Goal: Information Seeking & Learning: Learn about a topic

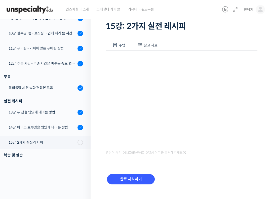
scroll to position [44, 0]
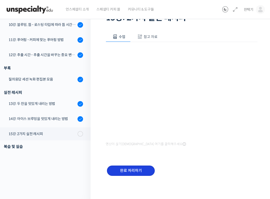
click at [129, 173] on input "완료 처리하기" at bounding box center [131, 171] width 48 height 10
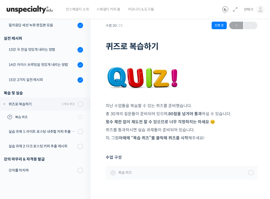
scroll to position [26, 0]
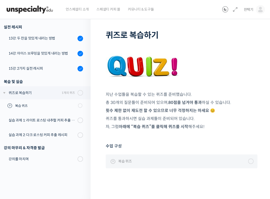
click at [124, 163] on span "복습 퀴즈" at bounding box center [125, 162] width 14 height 6
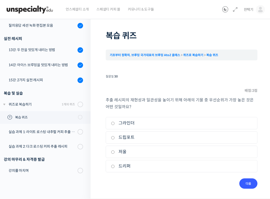
scroll to position [14, 0]
click at [145, 152] on label "저울" at bounding box center [181, 152] width 141 height 7
click at [115, 152] on input "저울" at bounding box center [113, 152] width 4 height 3
radio input "true"
click at [252, 185] on input "다음" at bounding box center [248, 184] width 18 height 10
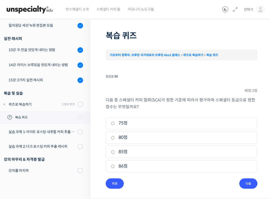
click at [153, 137] on label "80점" at bounding box center [181, 137] width 141 height 7
click at [115, 137] on input "80점" at bounding box center [113, 137] width 4 height 3
radio input "true"
click at [244, 181] on input "다음" at bounding box center [248, 184] width 18 height 10
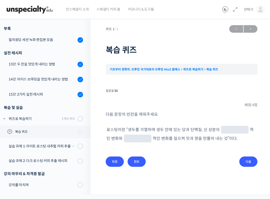
scroll to position [0, 0]
click at [136, 162] on input "힌트" at bounding box center [137, 162] width 18 height 10
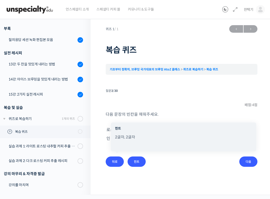
click at [176, 175] on div "퀴즈 1 / 1 ← 이전 다음 → 복습 퀴즈 기초부터 정확히, 브루잉 국가대표의 브루잉 AtoZ 클래스 퀴즈로 복습하기 복습 퀴즈 Time l…" at bounding box center [182, 100] width 152 height 154
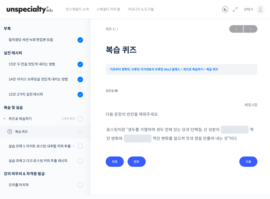
click at [226, 132] on input "text" at bounding box center [235, 130] width 24 height 5
type input "g"
type input "화학"
click at [126, 137] on input "text" at bounding box center [138, 139] width 24 height 5
type input "물리"
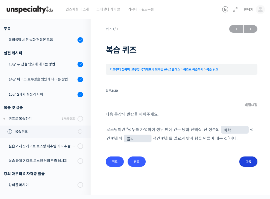
click at [247, 163] on input "다음" at bounding box center [248, 162] width 18 height 10
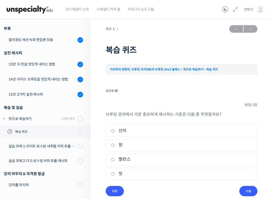
click at [123, 161] on label "밸런스" at bounding box center [181, 159] width 141 height 7
click at [115, 161] on input "밸런스" at bounding box center [113, 159] width 4 height 3
radio input "true"
click at [253, 194] on input "다음" at bounding box center [248, 191] width 18 height 10
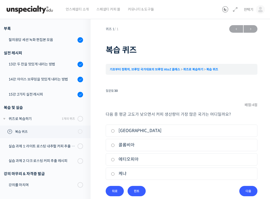
click at [147, 131] on label "[GEOGRAPHIC_DATA]" at bounding box center [181, 130] width 141 height 7
click at [115, 131] on input "[GEOGRAPHIC_DATA]" at bounding box center [113, 130] width 4 height 3
radio input "true"
click at [251, 191] on input "다음" at bounding box center [248, 191] width 18 height 10
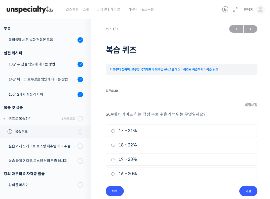
click at [167, 144] on label "18 ~ 22%" at bounding box center [181, 145] width 141 height 7
click at [115, 144] on input "18 ~ 22%" at bounding box center [113, 145] width 4 height 3
radio input "true"
click at [254, 193] on input "다음" at bounding box center [248, 191] width 18 height 10
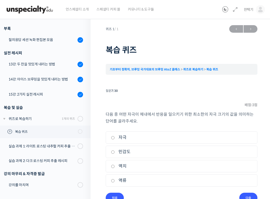
click at [157, 166] on label "역치" at bounding box center [181, 166] width 141 height 7
click at [115, 166] on input "역치" at bounding box center [113, 166] width 4 height 3
radio input "true"
click at [246, 196] on input "다음" at bounding box center [248, 198] width 18 height 10
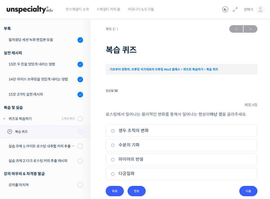
scroll to position [8, 0]
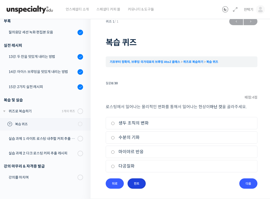
click at [139, 182] on input "힌트" at bounding box center [137, 184] width 18 height 10
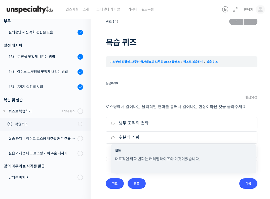
click at [177, 186] on li "질문 8 / 30 8 . 질문 배점: 4 점 로스팅에서 일어나는 물리적인 변화를 통해서 일어나는 현상이 아닌 것 을 골라주세요. 1. 생두 조…" at bounding box center [182, 134] width 152 height 109
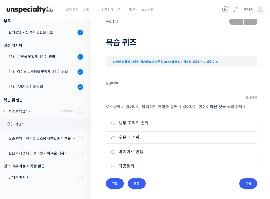
click at [129, 151] on label "마이야르 반응" at bounding box center [181, 152] width 141 height 7
click at [115, 151] on input "마이야르 반응" at bounding box center [113, 152] width 4 height 3
radio input "true"
click at [246, 186] on input "다음" at bounding box center [248, 184] width 18 height 10
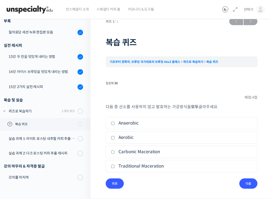
click at [144, 151] on label "Carbonic Maceration" at bounding box center [181, 152] width 141 height 7
click at [115, 151] on input "Carbonic Maceration" at bounding box center [113, 152] width 4 height 3
checkbox input "true"
click at [117, 121] on label "Anaerobic" at bounding box center [181, 123] width 141 height 7
click at [115, 122] on input "Anaerobic" at bounding box center [113, 123] width 4 height 3
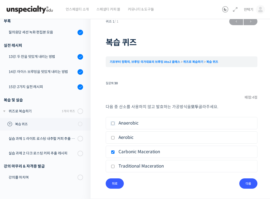
checkbox input "true"
click at [253, 183] on input "다음" at bounding box center [248, 184] width 18 height 10
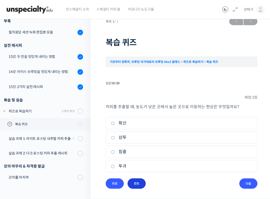
click at [131, 184] on input "힌트" at bounding box center [137, 184] width 18 height 10
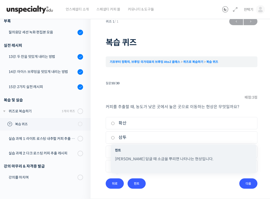
click at [181, 195] on div "퀴즈 1 / 1 ← 이전 다음 → 복습 퀴즈 기초부터 정확히, 브루잉 국가대표의 브루잉 AtoZ 클래스 퀴즈로 복습하기 복습 퀴즈 Time l…" at bounding box center [182, 107] width 152 height 184
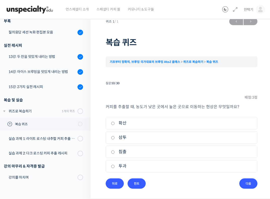
click at [138, 137] on label "삼투" at bounding box center [181, 137] width 141 height 7
click at [115, 137] on input "삼투" at bounding box center [113, 137] width 4 height 3
radio input "true"
click at [245, 181] on input "다음" at bounding box center [248, 184] width 18 height 10
click at [143, 123] on label "침출" at bounding box center [181, 123] width 141 height 7
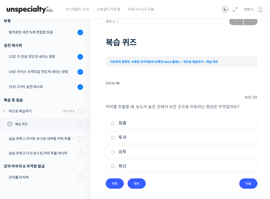
click at [115, 123] on input "침출" at bounding box center [113, 123] width 4 height 3
radio input "true"
click at [247, 182] on input "다음" at bounding box center [248, 184] width 18 height 10
click at [139, 119] on li "1. 경도" at bounding box center [182, 123] width 152 height 12
click at [184, 124] on label "경도" at bounding box center [181, 123] width 141 height 7
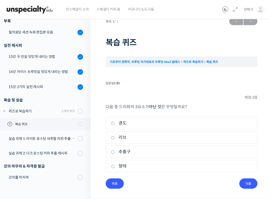
click at [115, 124] on input "경도" at bounding box center [113, 123] width 4 height 3
radio input "true"
click at [251, 181] on input "다음" at bounding box center [248, 184] width 18 height 10
click at [145, 141] on li "2. 클립" at bounding box center [182, 137] width 152 height 12
click at [116, 139] on label "클립" at bounding box center [181, 137] width 141 height 7
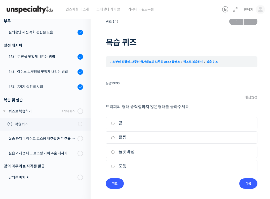
click at [115, 139] on input "클립" at bounding box center [113, 137] width 4 height 3
radio input "true"
click at [257, 189] on div "퀴즈 1 / 1 ← 이전 다음 → 복습 퀴즈 기초부터 정확히, 브루잉 국가대표의 브루잉 AtoZ 클래스 퀴즈로 복습하기 복습 퀴즈 Time l…" at bounding box center [182, 107] width 152 height 184
click at [248, 183] on input "다음" at bounding box center [248, 184] width 18 height 10
click at [141, 150] on label "칼리타 웨이브" at bounding box center [181, 152] width 141 height 7
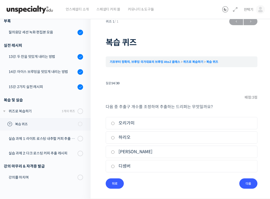
click at [115, 151] on input "칼리타 웨이브" at bounding box center [113, 152] width 4 height 3
radio input "true"
click at [246, 184] on input "다음" at bounding box center [248, 184] width 18 height 10
click at [129, 123] on label "프렌치 프레스" at bounding box center [181, 123] width 141 height 7
click at [115, 123] on input "프렌치 프레스" at bounding box center [113, 123] width 4 height 3
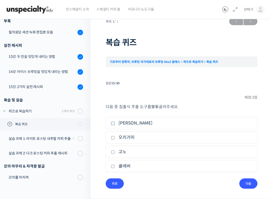
checkbox input "true"
click at [113, 165] on input "클레버" at bounding box center [113, 166] width 4 height 3
checkbox input "true"
click at [249, 186] on input "다음" at bounding box center [248, 184] width 18 height 10
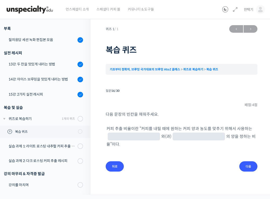
scroll to position [0, 0]
click at [122, 136] on input "text" at bounding box center [134, 137] width 48 height 5
type input "원두"
click at [175, 136] on input "text" at bounding box center [199, 137] width 48 height 5
type input "물"
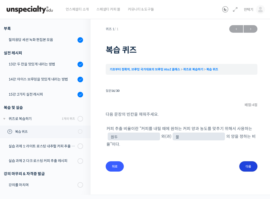
click at [246, 161] on input "다음" at bounding box center [248, 166] width 18 height 10
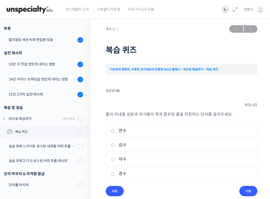
scroll to position [8, 0]
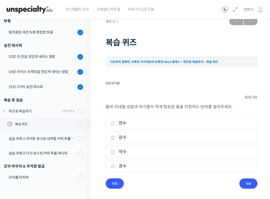
click at [142, 125] on label "연수" at bounding box center [181, 123] width 141 height 7
click at [115, 125] on input "연수" at bounding box center [113, 123] width 4 height 3
radio input "true"
click at [239, 178] on div "물의 미네랄 성분과 무기물이 적게 함유된 물을 지칭하는 단어를 골라주세요. 1. 연수 2. 강수 3. 약수 4. 경수" at bounding box center [182, 140] width 152 height 75
click at [249, 183] on input "다음" at bounding box center [248, 184] width 18 height 10
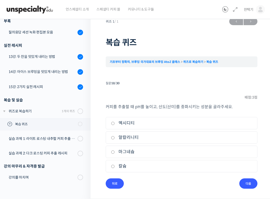
click at [169, 137] on label "알칼리니티" at bounding box center [181, 137] width 141 height 7
click at [115, 137] on input "알칼리니티" at bounding box center [113, 137] width 4 height 3
radio input "true"
click at [241, 184] on input "다음" at bounding box center [248, 184] width 18 height 10
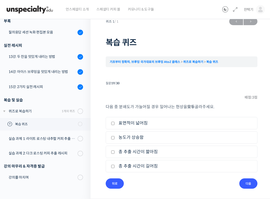
click at [166, 123] on label "표면적이 넓어짐" at bounding box center [181, 123] width 141 height 7
click at [115, 123] on input "표면적이 넓어짐" at bounding box center [113, 123] width 4 height 3
checkbox input "true"
click at [141, 136] on label "농도가 상승함" at bounding box center [181, 137] width 141 height 7
click at [115, 136] on input "농도가 상승함" at bounding box center [113, 137] width 4 height 3
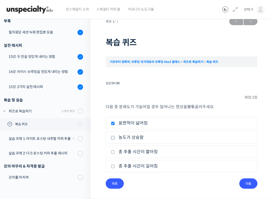
checkbox input "true"
click at [152, 165] on label "총 추출 시간이 길어짐" at bounding box center [181, 166] width 141 height 7
click at [115, 165] on input "총 추출 시간이 길어짐" at bounding box center [113, 166] width 4 height 3
checkbox input "true"
click at [244, 184] on input "다음" at bounding box center [248, 184] width 18 height 10
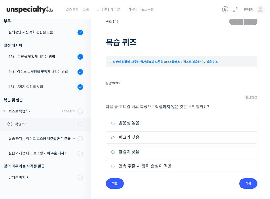
click at [167, 166] on label "연속 추출 시 향미 손실이 적음" at bounding box center [181, 166] width 141 height 7
click at [115, 166] on input "연속 추출 시 향미 손실이 적음" at bounding box center [113, 166] width 4 height 3
radio input "true"
click at [246, 182] on input "다음" at bounding box center [248, 184] width 18 height 10
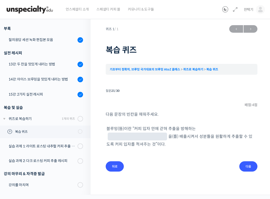
scroll to position [0, 0]
click at [165, 135] on input "text" at bounding box center [137, 137] width 55 height 5
type input "이산화탄소"
click at [247, 161] on input "다음" at bounding box center [248, 166] width 18 height 10
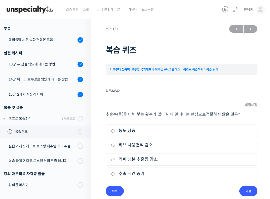
click at [175, 156] on label "커피 성분 추출량 감소" at bounding box center [181, 159] width 141 height 7
click at [115, 158] on input "커피 성분 추출량 감소" at bounding box center [113, 159] width 4 height 3
radio input "true"
click at [243, 195] on input "다음" at bounding box center [248, 191] width 18 height 10
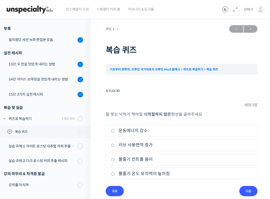
click at [179, 142] on label "리브 사용면적 증가" at bounding box center [181, 145] width 141 height 7
click at [115, 144] on input "리브 사용면적 증가" at bounding box center [113, 145] width 4 height 3
radio input "true"
click at [247, 191] on input "다음" at bounding box center [248, 191] width 18 height 10
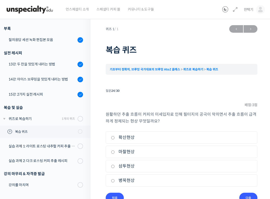
click at [168, 178] on label "병목현상" at bounding box center [181, 180] width 141 height 7
click at [115, 179] on input "병목현상" at bounding box center [113, 180] width 4 height 3
radio input "true"
click at [244, 195] on input "다음" at bounding box center [248, 198] width 18 height 10
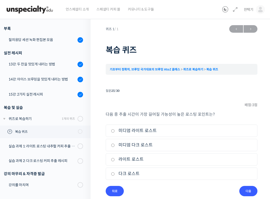
click at [168, 156] on li "3. 라이트 로스트" at bounding box center [182, 159] width 152 height 12
click at [146, 157] on label "라이트 로스트" at bounding box center [181, 159] width 141 height 7
click at [115, 158] on input "라이트 로스트" at bounding box center [113, 159] width 4 height 3
radio input "true"
click at [254, 188] on input "다음" at bounding box center [248, 191] width 18 height 10
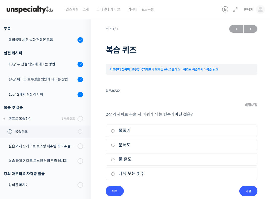
click at [158, 175] on label "나눠 붓는 횟수" at bounding box center [181, 173] width 141 height 7
click at [115, 175] on input "나눠 붓는 횟수" at bounding box center [113, 173] width 4 height 3
radio input "true"
click at [247, 191] on input "다음" at bounding box center [248, 191] width 18 height 10
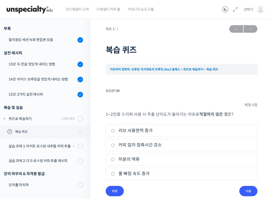
click at [147, 173] on label "물 빠짐 속도 증가" at bounding box center [181, 173] width 141 height 7
click at [115, 173] on input "물 빠짐 속도 증가" at bounding box center [113, 173] width 4 height 3
radio input "true"
click at [249, 188] on input "다음" at bounding box center [248, 191] width 18 height 10
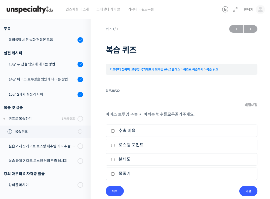
click at [131, 132] on label "추출 비율" at bounding box center [181, 130] width 141 height 7
click at [115, 132] on input "추출 비율" at bounding box center [113, 130] width 4 height 3
checkbox input "true"
click at [113, 161] on input "분쇄도" at bounding box center [113, 159] width 4 height 3
checkbox input "true"
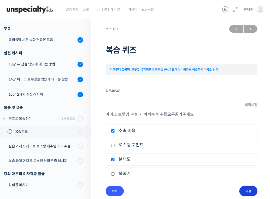
click at [246, 189] on input "다음" at bounding box center [248, 191] width 18 height 10
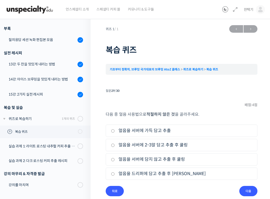
click at [126, 172] on label "얼음을 드리퍼에 담고 추출 후 쿨링" at bounding box center [181, 173] width 141 height 7
click at [115, 172] on input "얼음을 드리퍼에 담고 추출 후 쿨링" at bounding box center [113, 173] width 4 height 3
radio input "true"
click at [249, 192] on input "다음" at bounding box center [248, 191] width 18 height 10
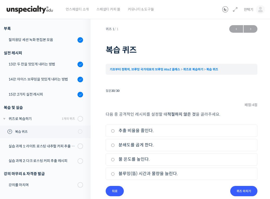
click at [116, 133] on label "추출 비율을 줄인다." at bounding box center [181, 130] width 141 height 7
click at [115, 133] on input "추출 비율을 줄인다." at bounding box center [113, 130] width 4 height 3
radio input "true"
click at [246, 191] on input "퀴즈 마치기" at bounding box center [243, 191] width 27 height 10
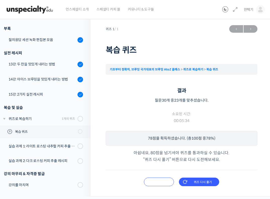
click at [161, 183] on input "오답 확인하기" at bounding box center [159, 182] width 30 height 9
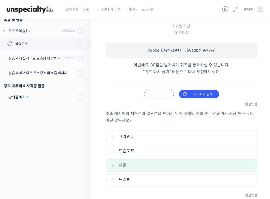
scroll to position [133, 0]
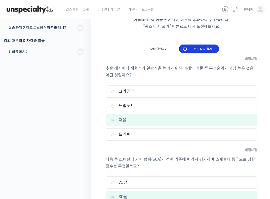
click at [204, 51] on input "퀴즈 다시 풀기" at bounding box center [199, 49] width 40 height 9
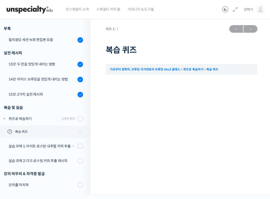
scroll to position [0, 0]
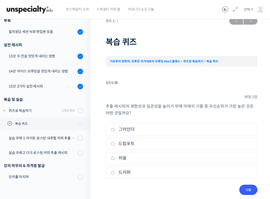
scroll to position [14, 0]
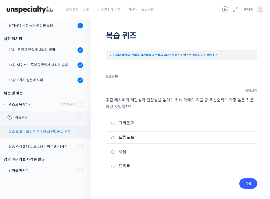
click at [31, 128] on link "실습 과제 1: 라이트 로스팅 내추럴 커피 추출 레시피" at bounding box center [43, 131] width 93 height 13
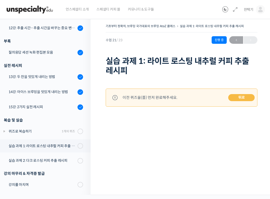
scroll to position [301, 0]
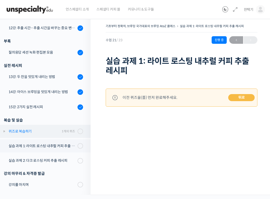
click at [72, 131] on div "1개의 퀴즈" at bounding box center [68, 131] width 13 height 5
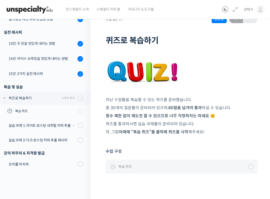
scroll to position [26, 0]
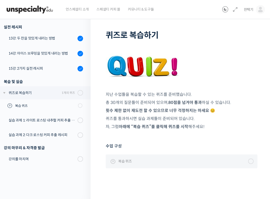
click at [254, 163] on link "복습 퀴즈" at bounding box center [182, 162] width 152 height 14
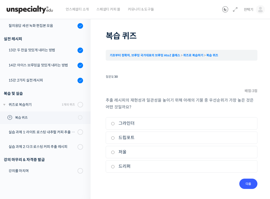
scroll to position [14, 0]
click at [143, 152] on label "저울" at bounding box center [181, 152] width 141 height 7
click at [115, 152] on input "저울" at bounding box center [113, 152] width 4 height 3
radio input "true"
click at [245, 187] on input "다음" at bounding box center [248, 184] width 18 height 10
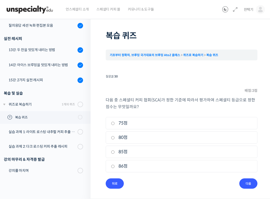
click at [144, 139] on label "80점" at bounding box center [181, 137] width 141 height 7
click at [115, 139] on input "80점" at bounding box center [113, 137] width 4 height 3
radio input "true"
click at [253, 185] on input "다음" at bounding box center [248, 184] width 18 height 10
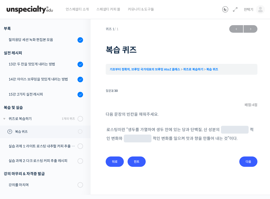
scroll to position [0, 0]
click at [231, 127] on span at bounding box center [235, 130] width 28 height 8
click at [228, 130] on input "text" at bounding box center [235, 130] width 24 height 5
type input "화학"
drag, startPoint x: 122, startPoint y: 138, endPoint x: 131, endPoint y: 139, distance: 9.2
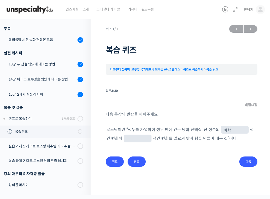
click at [127, 139] on input "text" at bounding box center [138, 139] width 24 height 5
type input "물리"
click at [244, 162] on input "다음" at bounding box center [248, 162] width 18 height 10
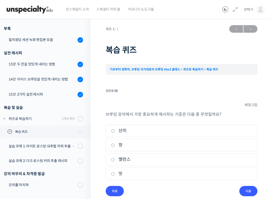
scroll to position [8, 0]
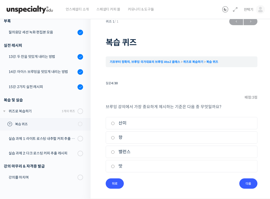
click at [173, 151] on label "밸런스" at bounding box center [181, 152] width 141 height 7
click at [115, 151] on input "밸런스" at bounding box center [113, 152] width 4 height 3
radio input "true"
click at [250, 183] on input "다음" at bounding box center [248, 184] width 18 height 10
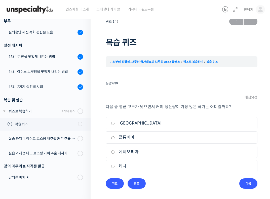
click at [173, 124] on label "브라질" at bounding box center [181, 123] width 141 height 7
click at [115, 124] on input "브라질" at bounding box center [113, 123] width 4 height 3
radio input "true"
click at [245, 184] on input "다음" at bounding box center [248, 184] width 18 height 10
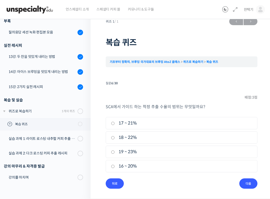
click at [165, 140] on label "18 ~ 22%" at bounding box center [181, 137] width 141 height 7
click at [115, 139] on input "18 ~ 22%" at bounding box center [113, 137] width 4 height 3
radio input "true"
click at [253, 185] on input "다음" at bounding box center [248, 184] width 18 height 10
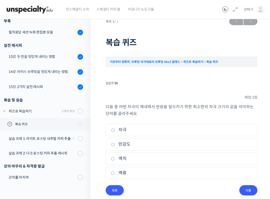
click at [148, 159] on label "역치" at bounding box center [181, 158] width 141 height 7
click at [115, 159] on input "역치" at bounding box center [113, 158] width 4 height 3
radio input "true"
click at [245, 191] on input "다음" at bounding box center [248, 190] width 18 height 10
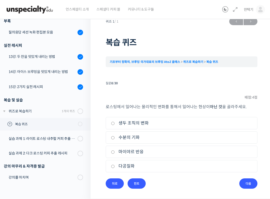
click at [135, 152] on label "마이야르 반응" at bounding box center [181, 152] width 141 height 7
click at [115, 152] on input "마이야르 반응" at bounding box center [113, 152] width 4 height 3
radio input "true"
click at [245, 182] on input "다음" at bounding box center [248, 184] width 18 height 10
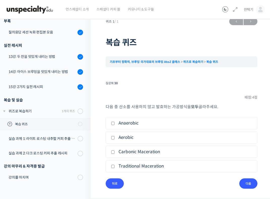
click at [127, 123] on label "Anaerobic" at bounding box center [181, 123] width 141 height 7
click at [115, 123] on input "Anaerobic" at bounding box center [113, 123] width 4 height 3
checkbox input "true"
click at [114, 151] on input "Carbonic Maceration" at bounding box center [113, 152] width 4 height 3
checkbox input "true"
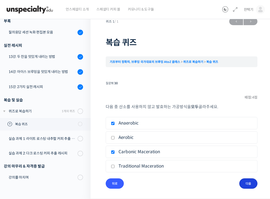
click at [251, 183] on input "다음" at bounding box center [248, 184] width 18 height 10
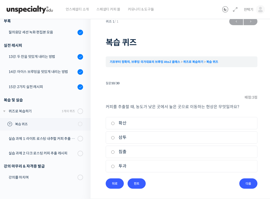
click at [138, 137] on label "삼투" at bounding box center [181, 137] width 141 height 7
click at [115, 137] on input "삼투" at bounding box center [113, 137] width 4 height 3
radio input "true"
click at [243, 184] on input "다음" at bounding box center [248, 184] width 18 height 10
click at [149, 168] on label "확산" at bounding box center [181, 166] width 141 height 7
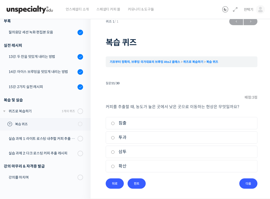
click at [115, 168] on input "확산" at bounding box center [113, 166] width 4 height 3
radio input "true"
click at [247, 185] on input "다음" at bounding box center [248, 184] width 18 height 10
click at [139, 124] on label "경도" at bounding box center [181, 123] width 141 height 7
click at [115, 124] on input "경도" at bounding box center [113, 123] width 4 height 3
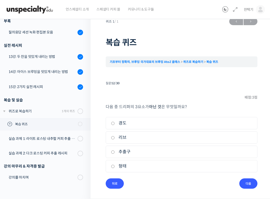
radio input "true"
click at [252, 184] on input "다음" at bounding box center [248, 184] width 18 height 10
click at [154, 137] on label "클립" at bounding box center [181, 137] width 141 height 7
click at [115, 137] on input "클립" at bounding box center [113, 137] width 4 height 3
radio input "true"
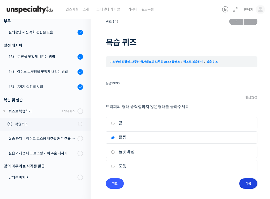
click at [255, 184] on input "다음" at bounding box center [248, 184] width 18 height 10
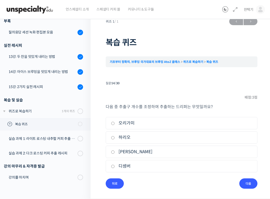
click at [183, 167] on label "디셈버" at bounding box center [181, 166] width 141 height 7
click at [115, 167] on input "디셈버" at bounding box center [113, 166] width 4 height 3
radio input "true"
click at [254, 184] on input "다음" at bounding box center [248, 184] width 18 height 10
drag, startPoint x: 136, startPoint y: 122, endPoint x: 130, endPoint y: 142, distance: 20.3
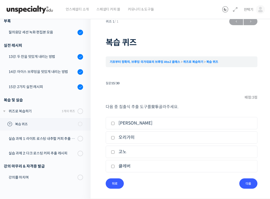
click at [136, 122] on label "프렌치 프레스" at bounding box center [181, 123] width 141 height 7
click at [115, 122] on input "프렌치 프레스" at bounding box center [113, 123] width 4 height 3
checkbox input "true"
click at [121, 162] on li "4. 클레버" at bounding box center [182, 166] width 152 height 12
click at [117, 168] on label "클레버" at bounding box center [181, 166] width 141 height 7
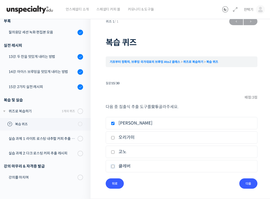
click at [115, 168] on input "클레버" at bounding box center [113, 166] width 4 height 3
checkbox input "true"
click at [247, 184] on input "다음" at bounding box center [248, 184] width 18 height 10
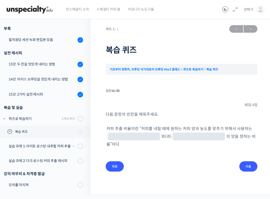
click at [120, 137] on input "text" at bounding box center [134, 137] width 48 height 5
type input "물"
click at [175, 136] on input "text" at bounding box center [199, 137] width 48 height 5
type input "원두"
click at [247, 161] on input "다음" at bounding box center [248, 166] width 18 height 10
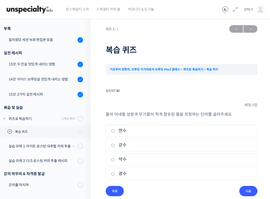
click at [144, 131] on label "연수" at bounding box center [181, 130] width 141 height 7
click at [115, 131] on input "연수" at bounding box center [113, 130] width 4 height 3
radio input "true"
click at [247, 193] on input "다음" at bounding box center [248, 191] width 18 height 10
click at [144, 142] on label "알칼리니티" at bounding box center [181, 145] width 141 height 7
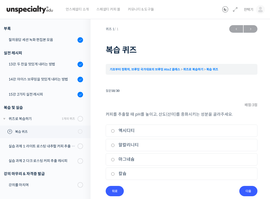
click at [115, 144] on input "알칼리니티" at bounding box center [113, 145] width 4 height 3
radio input "true"
click at [247, 191] on input "다음" at bounding box center [248, 191] width 18 height 10
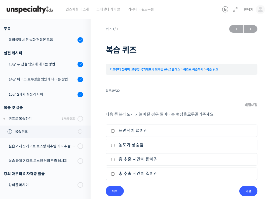
scroll to position [8, 0]
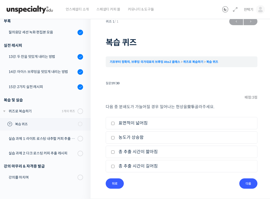
click at [116, 123] on label "표면적이 넓어짐" at bounding box center [181, 123] width 141 height 7
click at [115, 123] on input "표면적이 넓어짐" at bounding box center [113, 123] width 4 height 3
checkbox input "true"
click at [113, 140] on label "농도가 상승함" at bounding box center [181, 137] width 141 height 7
click at [113, 139] on input "농도가 상승함" at bounding box center [113, 137] width 4 height 3
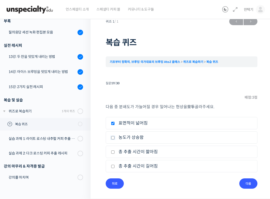
checkbox input "true"
click at [114, 165] on input "총 추출 시간이 길어짐" at bounding box center [113, 166] width 4 height 3
checkbox input "true"
click at [244, 183] on input "다음" at bounding box center [248, 184] width 18 height 10
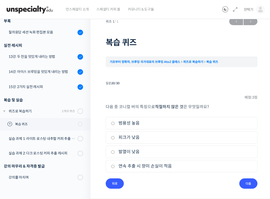
click at [116, 166] on label "연속 추출 시 향미 손실이 적음" at bounding box center [181, 166] width 141 height 7
click at [115, 166] on input "연속 추출 시 향미 손실이 적음" at bounding box center [113, 166] width 4 height 3
radio input "true"
click at [244, 182] on input "다음" at bounding box center [248, 184] width 18 height 10
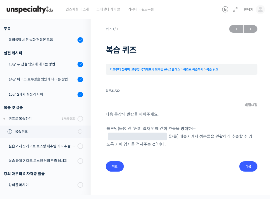
click at [165, 135] on input "text" at bounding box center [137, 137] width 55 height 5
type input "이산화탄소"
click at [252, 161] on input "다음" at bounding box center [248, 166] width 18 height 10
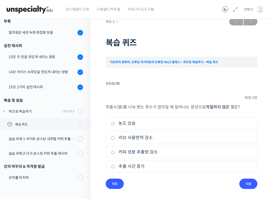
scroll to position [7, 0]
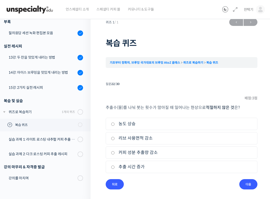
click at [149, 154] on label "커피 성분 추출량 감소" at bounding box center [181, 152] width 141 height 7
click at [115, 154] on input "커피 성분 추출량 감소" at bounding box center [113, 152] width 4 height 3
radio input "true"
click at [251, 183] on input "다음" at bounding box center [248, 184] width 18 height 10
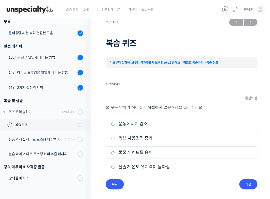
click at [162, 166] on label "물줄기 온도 유지력이 높아짐" at bounding box center [181, 167] width 141 height 7
click at [115, 166] on input "물줄기 온도 유지력이 높아짐" at bounding box center [113, 167] width 4 height 3
radio input "true"
click at [111, 138] on input "리브 사용면적 증가" at bounding box center [113, 138] width 4 height 3
radio input "true"
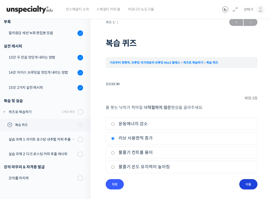
click at [245, 182] on input "다음" at bounding box center [248, 184] width 18 height 10
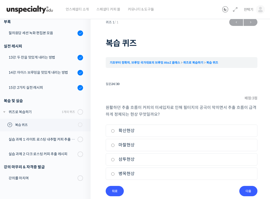
click at [117, 171] on label "병목현상" at bounding box center [181, 173] width 141 height 7
click at [115, 172] on input "병목현상" at bounding box center [113, 173] width 4 height 3
radio input "true"
click at [252, 193] on input "다음" at bounding box center [248, 191] width 18 height 10
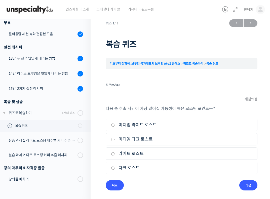
scroll to position [5, 0]
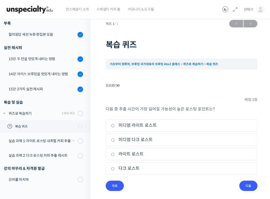
click at [114, 155] on input "라이트 로스트" at bounding box center [113, 154] width 4 height 3
radio input "true"
click at [252, 189] on input "다음" at bounding box center [248, 186] width 18 height 10
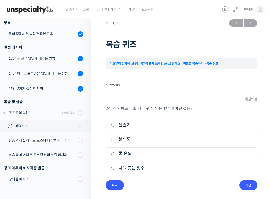
click at [116, 169] on label "나눠 붓는 횟수" at bounding box center [181, 168] width 141 height 7
click at [115, 169] on input "나눠 붓는 횟수" at bounding box center [113, 168] width 4 height 3
radio input "true"
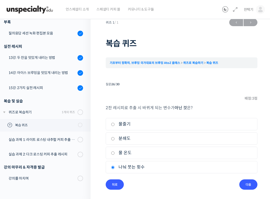
scroll to position [7, 0]
click at [258, 188] on div "퀴즈 1 / 1 ← 이전 다음 → 복습 퀴즈 기초부터 정확히, 브루잉 국가대표의 브루잉 AtoZ 클래스 퀴즈로 복습하기 복습 퀴즈 Time l…" at bounding box center [182, 104] width 182 height 192
click at [250, 188] on input "다음" at bounding box center [248, 184] width 18 height 10
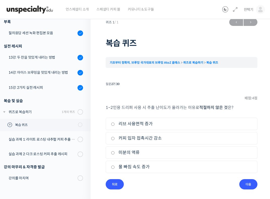
click at [133, 166] on label "물 빠짐 속도 증가" at bounding box center [181, 167] width 141 height 7
click at [115, 166] on input "물 빠짐 속도 증가" at bounding box center [113, 167] width 4 height 3
radio input "true"
click at [247, 181] on input "다음" at bounding box center [248, 184] width 18 height 10
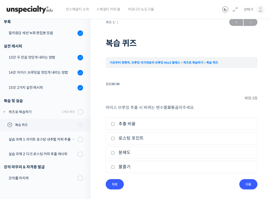
click at [121, 126] on label "추출 비율" at bounding box center [181, 124] width 141 height 7
click at [115, 126] on input "추출 비율" at bounding box center [113, 124] width 4 height 3
checkbox input "true"
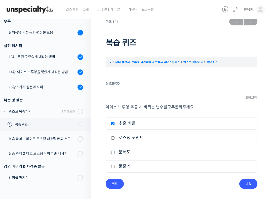
drag, startPoint x: 115, startPoint y: 154, endPoint x: 115, endPoint y: 158, distance: 4.0
click at [115, 154] on label "분쇄도" at bounding box center [181, 152] width 141 height 7
click at [115, 154] on input "분쇄도" at bounding box center [113, 152] width 4 height 3
checkbox input "true"
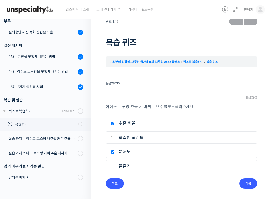
click at [115, 163] on label "물줄기" at bounding box center [181, 166] width 141 height 7
click at [115, 165] on input "물줄기" at bounding box center [113, 166] width 4 height 3
checkbox input "true"
click at [254, 185] on input "다음" at bounding box center [248, 184] width 18 height 10
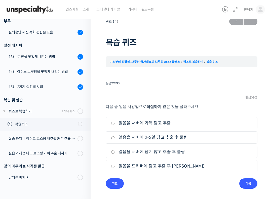
click at [116, 165] on label "얼음을 드리퍼에 담고 추출 후 쿨링" at bounding box center [181, 166] width 141 height 7
click at [115, 165] on input "얼음을 드리퍼에 담고 추출 후 쿨링" at bounding box center [113, 166] width 4 height 3
radio input "true"
click at [251, 186] on input "다음" at bounding box center [248, 184] width 18 height 10
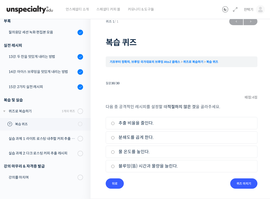
click at [119, 123] on label "추출 비율을 줄인다." at bounding box center [181, 123] width 141 height 7
click at [115, 123] on input "추출 비율을 줄인다." at bounding box center [113, 123] width 4 height 3
radio input "true"
click at [251, 183] on input "퀴즈 마치기" at bounding box center [243, 184] width 27 height 10
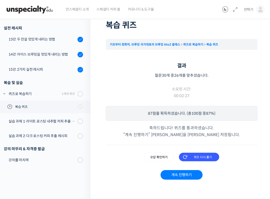
scroll to position [26, 0]
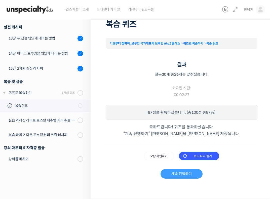
click at [182, 175] on link "계속 진행하기" at bounding box center [182, 174] width 42 height 10
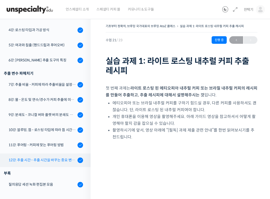
scroll to position [155, 0]
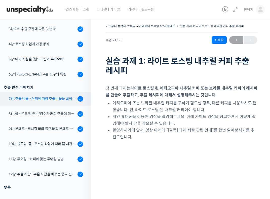
click at [42, 100] on div "7강: 추출 비율 - 커피에 따라 추출비율을 설정하는 방법" at bounding box center [42, 99] width 67 height 6
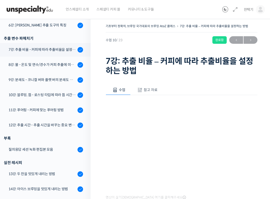
scroll to position [219, 0]
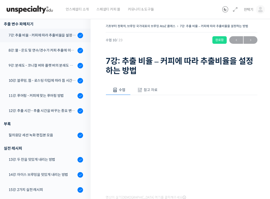
click at [145, 89] on span "참고 자료" at bounding box center [151, 90] width 14 height 5
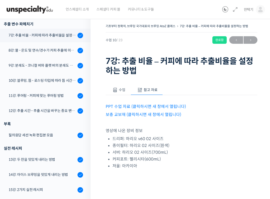
click at [132, 105] on link "PPT 수업 자료 (클릭하시면 새 창에서 열립니다)" at bounding box center [146, 106] width 80 height 5
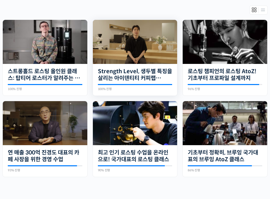
scroll to position [110, 0]
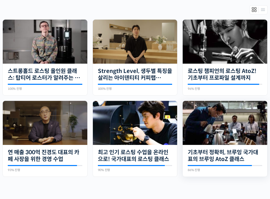
click at [242, 135] on img at bounding box center [225, 123] width 85 height 44
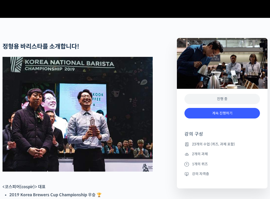
scroll to position [165, 0]
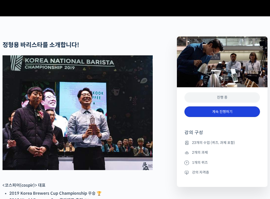
click at [218, 117] on link "계속 진행하기" at bounding box center [223, 112] width 76 height 11
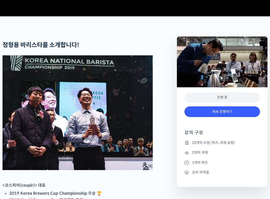
scroll to position [183, 0]
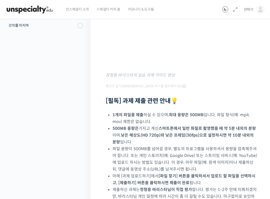
scroll to position [31, 0]
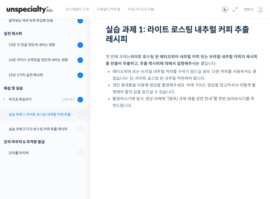
click at [38, 115] on div "실습 과제 1: 라이트 로스팅 내추럴 커피 추출 레시피" at bounding box center [42, 115] width 67 height 6
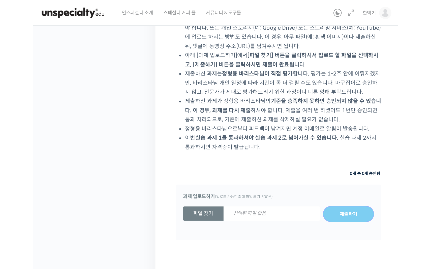
scroll to position [222, 0]
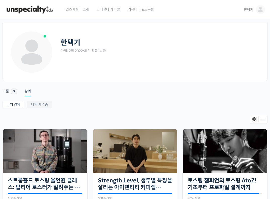
click at [36, 9] on img at bounding box center [29, 9] width 49 height 15
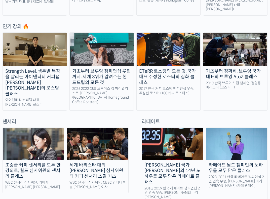
scroll to position [239, 0]
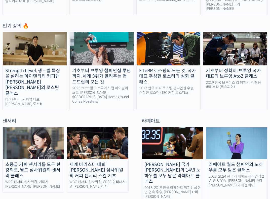
click at [100, 55] on img at bounding box center [102, 48] width 64 height 33
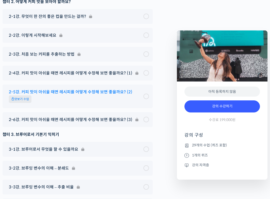
scroll to position [2455, 0]
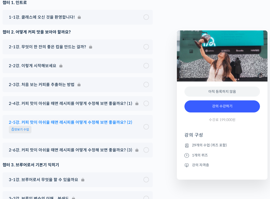
click at [82, 119] on span "2-5강. 커피 맛이 아쉬울 때면 레시피를 어떻게 수정해 보면 좋을까요? (2)" at bounding box center [71, 122] width 124 height 7
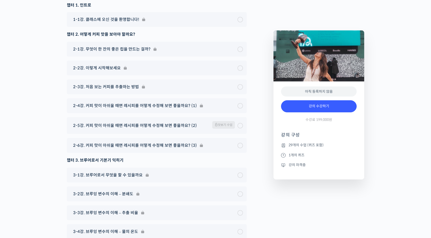
scroll to position [2514, 0]
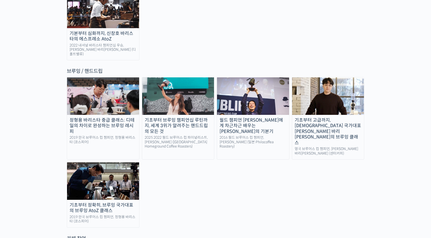
scroll to position [822, 0]
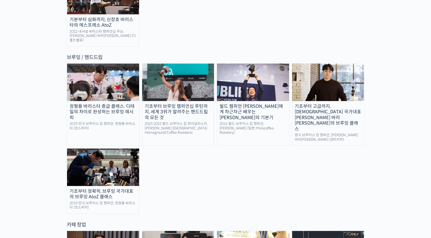
click at [252, 104] on div "월드 챔피언 [PERSON_NAME]에게 차근차근 배우는 [PERSON_NAME]의 기본기" at bounding box center [253, 112] width 72 height 17
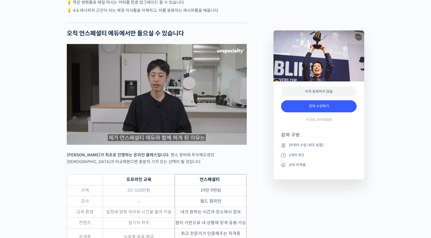
scroll to position [1302, 0]
